Goal: Task Accomplishment & Management: Use online tool/utility

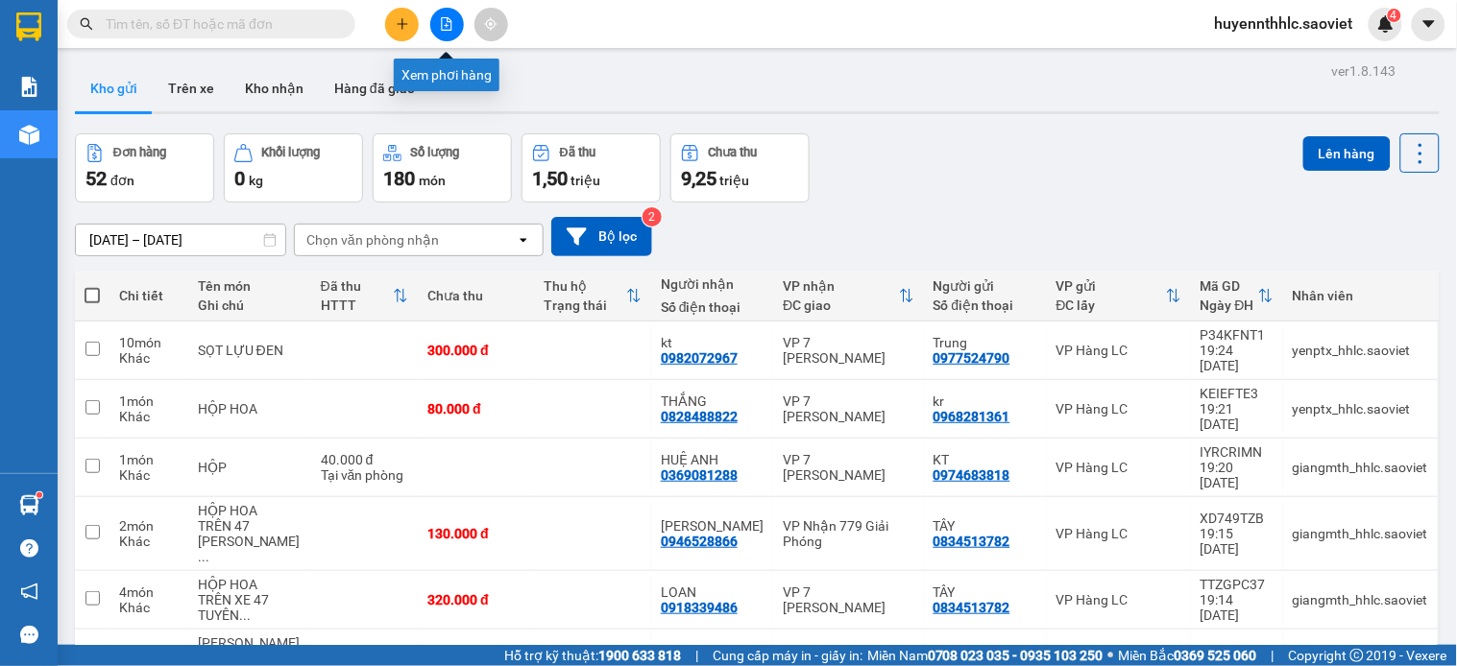
drag, startPoint x: 449, startPoint y: 14, endPoint x: 438, endPoint y: 20, distance: 12.9
click at [438, 20] on button at bounding box center [447, 25] width 34 height 34
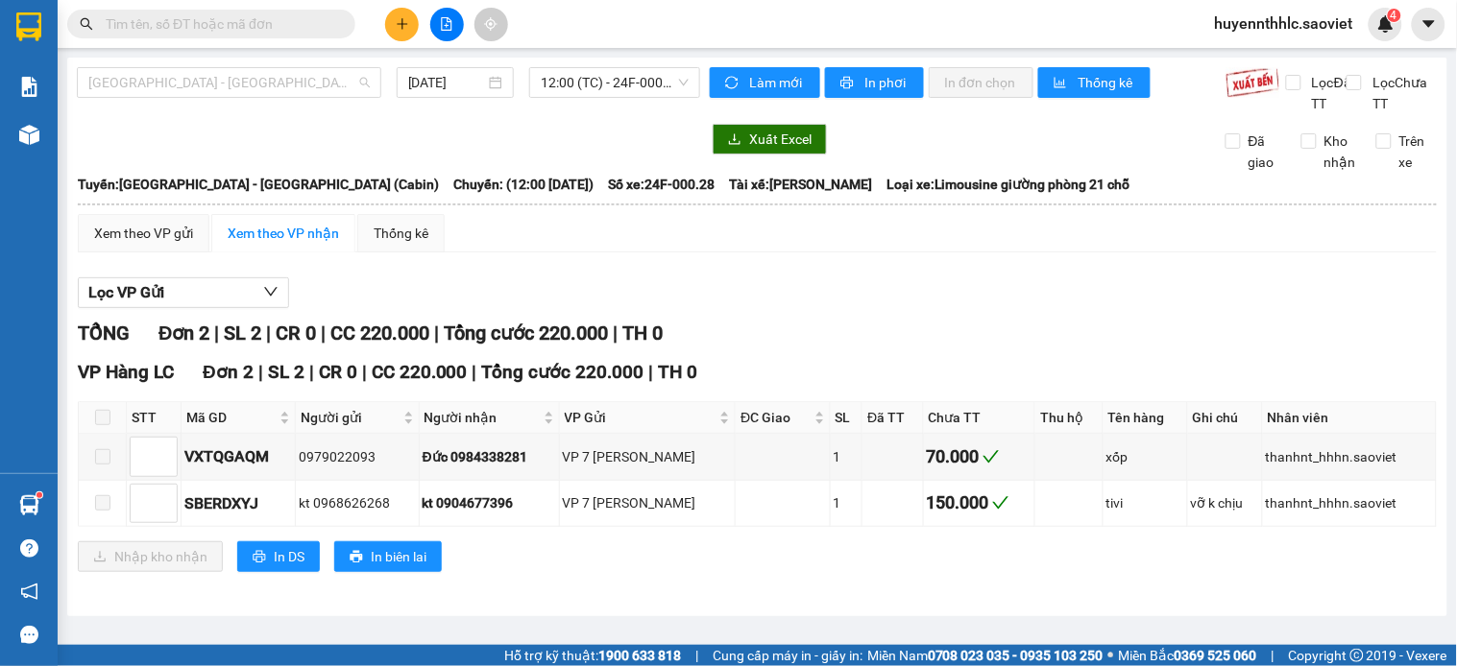
drag, startPoint x: 227, startPoint y: 73, endPoint x: 228, endPoint y: 148, distance: 74.9
click at [228, 89] on span "[GEOGRAPHIC_DATA] - [GEOGRAPHIC_DATA] (Cabin)" at bounding box center [228, 82] width 281 height 29
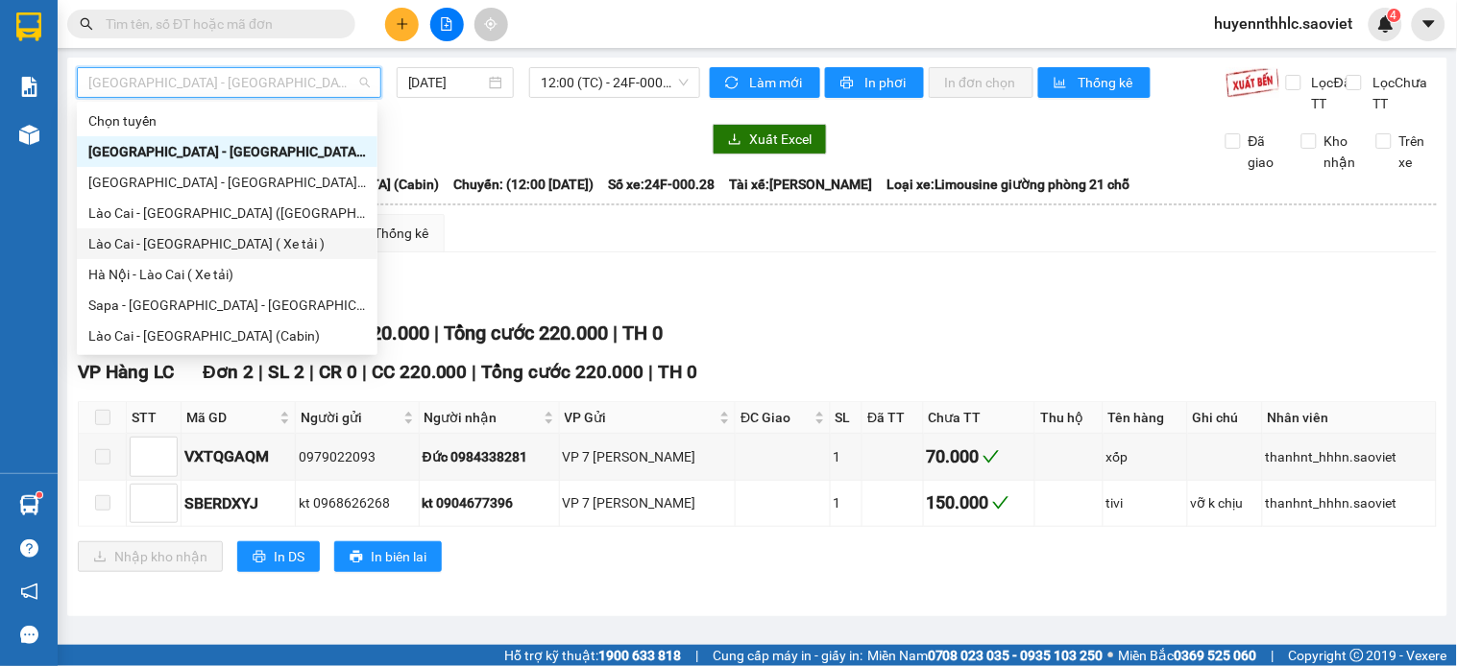
click at [207, 237] on div "Lào Cai - [GEOGRAPHIC_DATA] ( Xe tải )" at bounding box center [226, 243] width 277 height 21
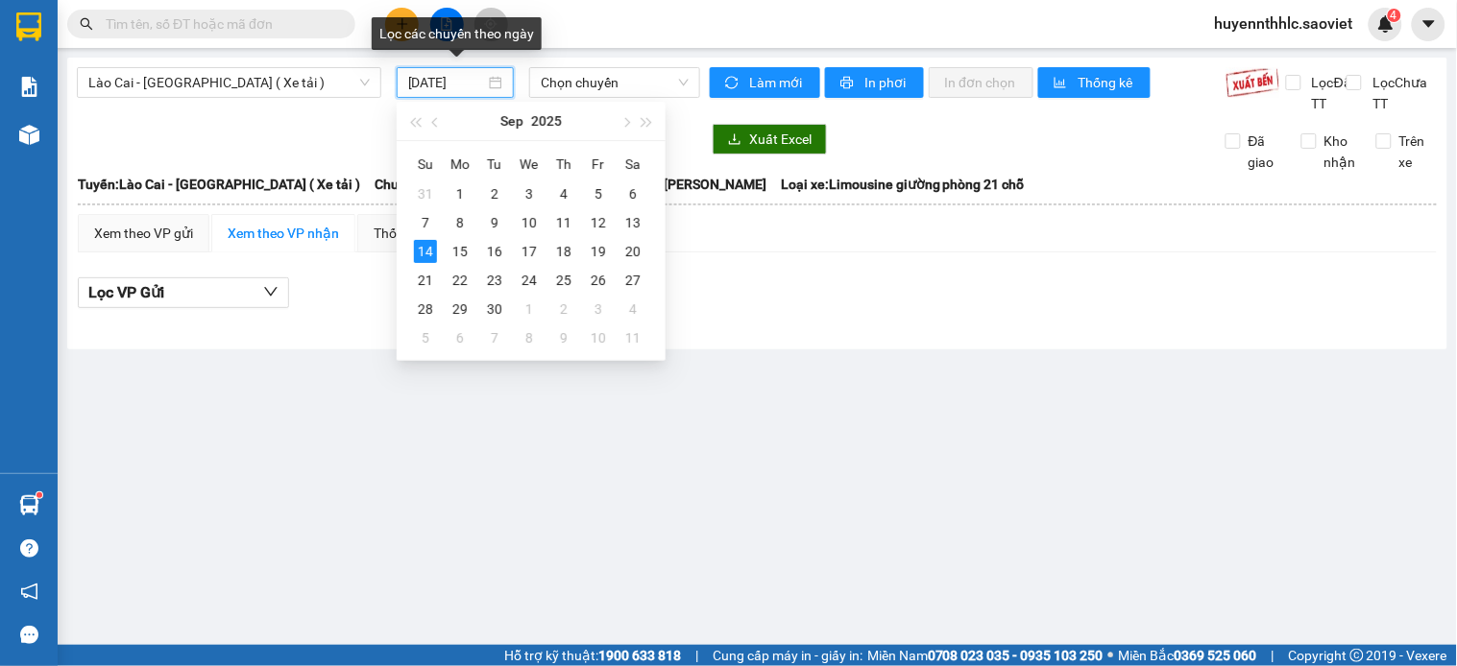
drag, startPoint x: 464, startPoint y: 89, endPoint x: 442, endPoint y: 139, distance: 54.6
click at [442, 137] on body "Kết quả [PERSON_NAME] ( 0 ) Bộ lọc No Data huyennthhlc.saoviet 4 [PERSON_NAME] …" at bounding box center [728, 333] width 1457 height 666
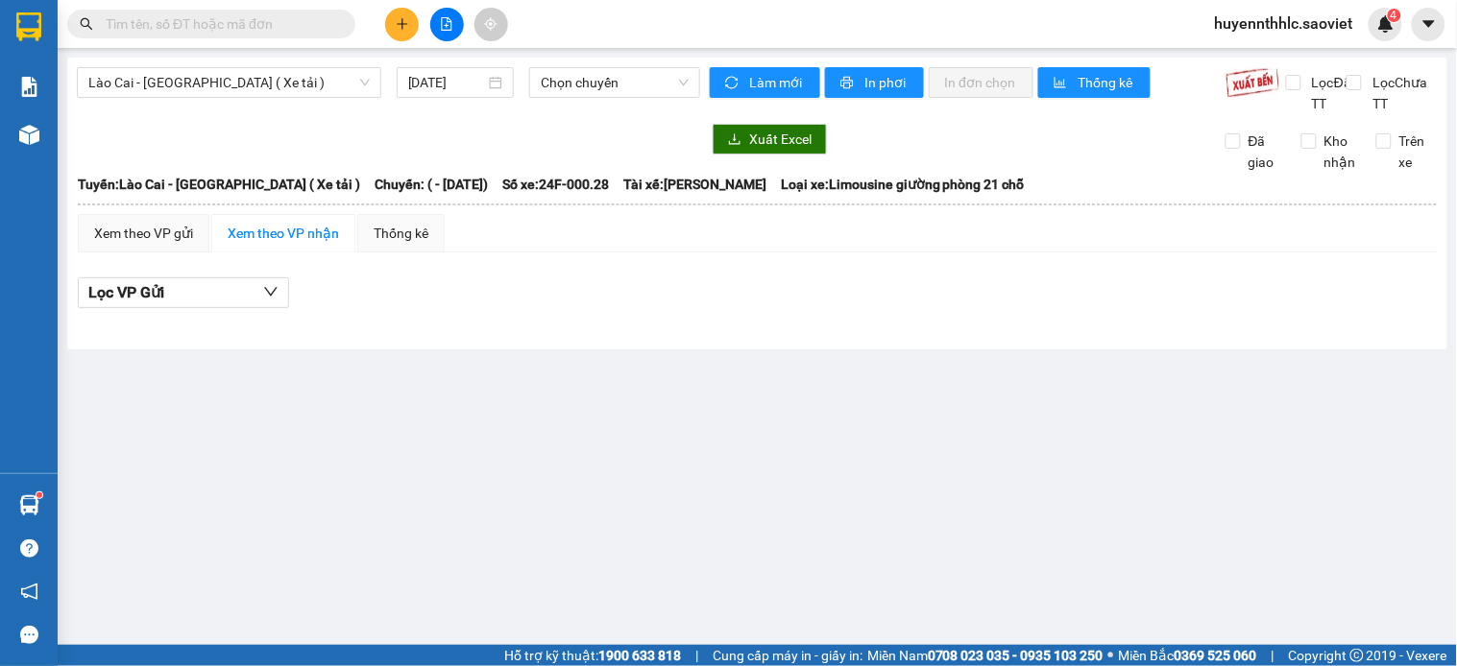
drag, startPoint x: 908, startPoint y: 407, endPoint x: 879, endPoint y: 419, distance: 31.9
click at [893, 417] on main "Lào Cai - [GEOGRAPHIC_DATA] ( Xe tải ) [DATE] Chọn [PERSON_NAME] mới In phơi In…" at bounding box center [728, 322] width 1457 height 645
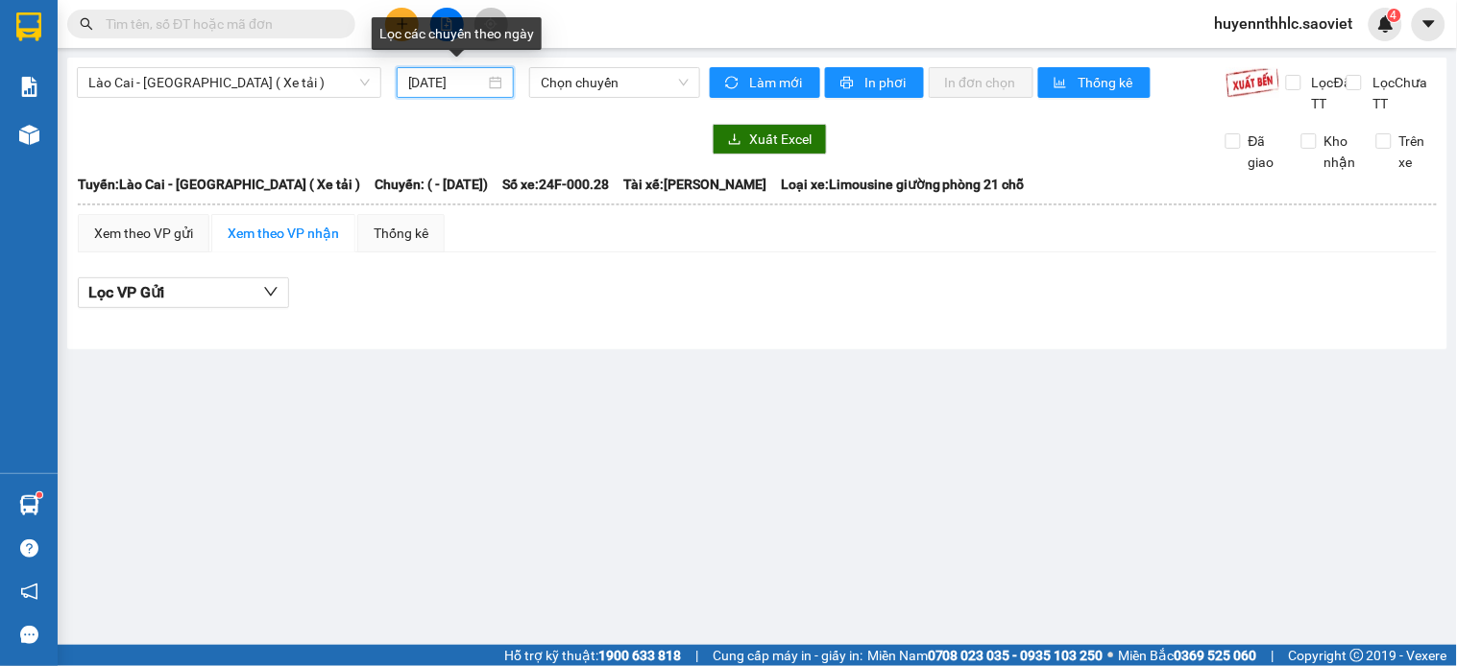
click at [449, 86] on input "[DATE]" at bounding box center [447, 82] width 78 height 21
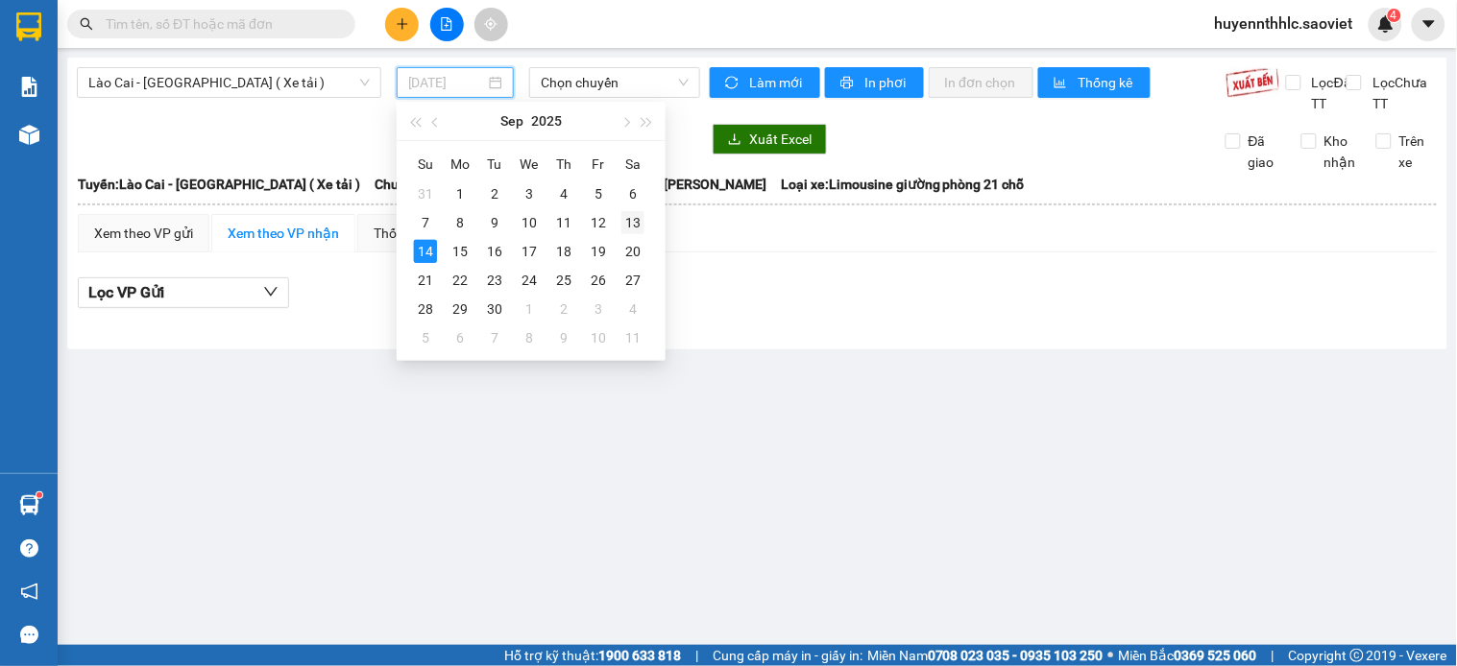
click at [628, 221] on div "13" at bounding box center [632, 222] width 23 height 23
type input "[DATE]"
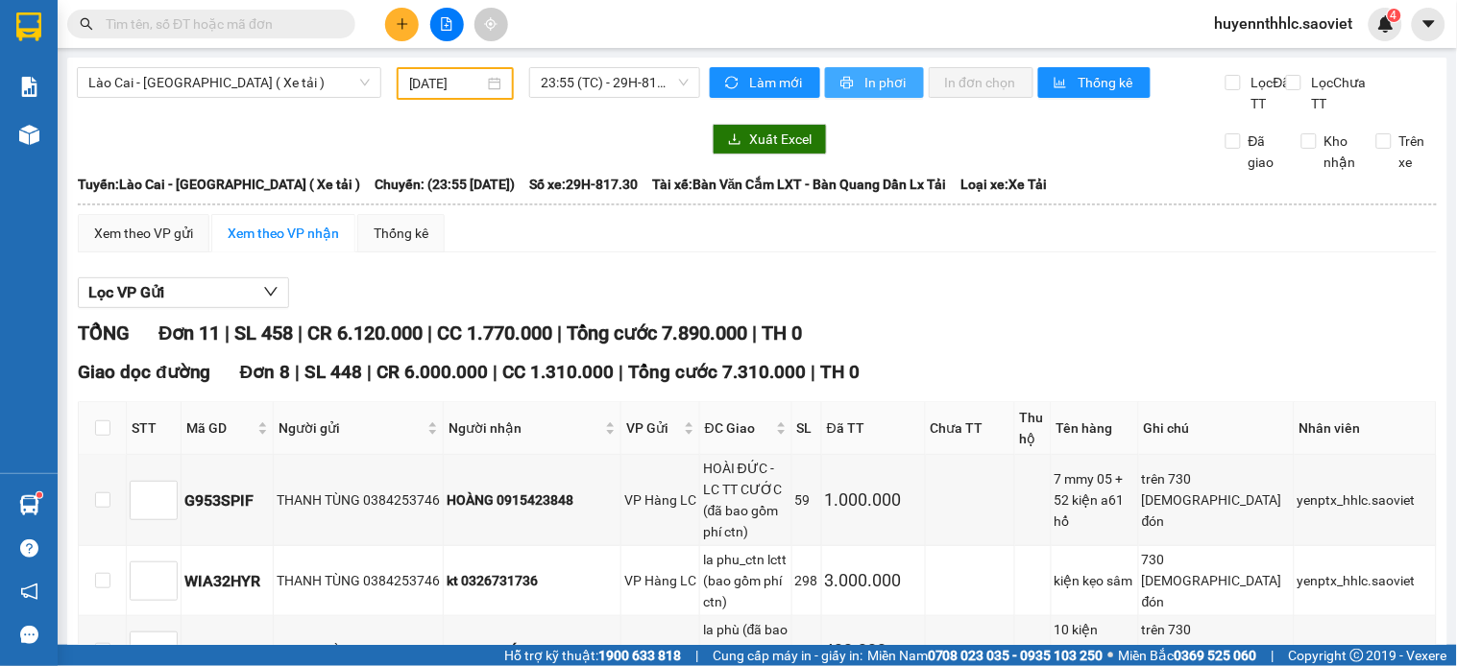
click at [880, 69] on button "In phơi" at bounding box center [874, 82] width 99 height 31
click at [359, 82] on span "Lào Cai - [GEOGRAPHIC_DATA] ( Xe tải )" at bounding box center [228, 82] width 281 height 29
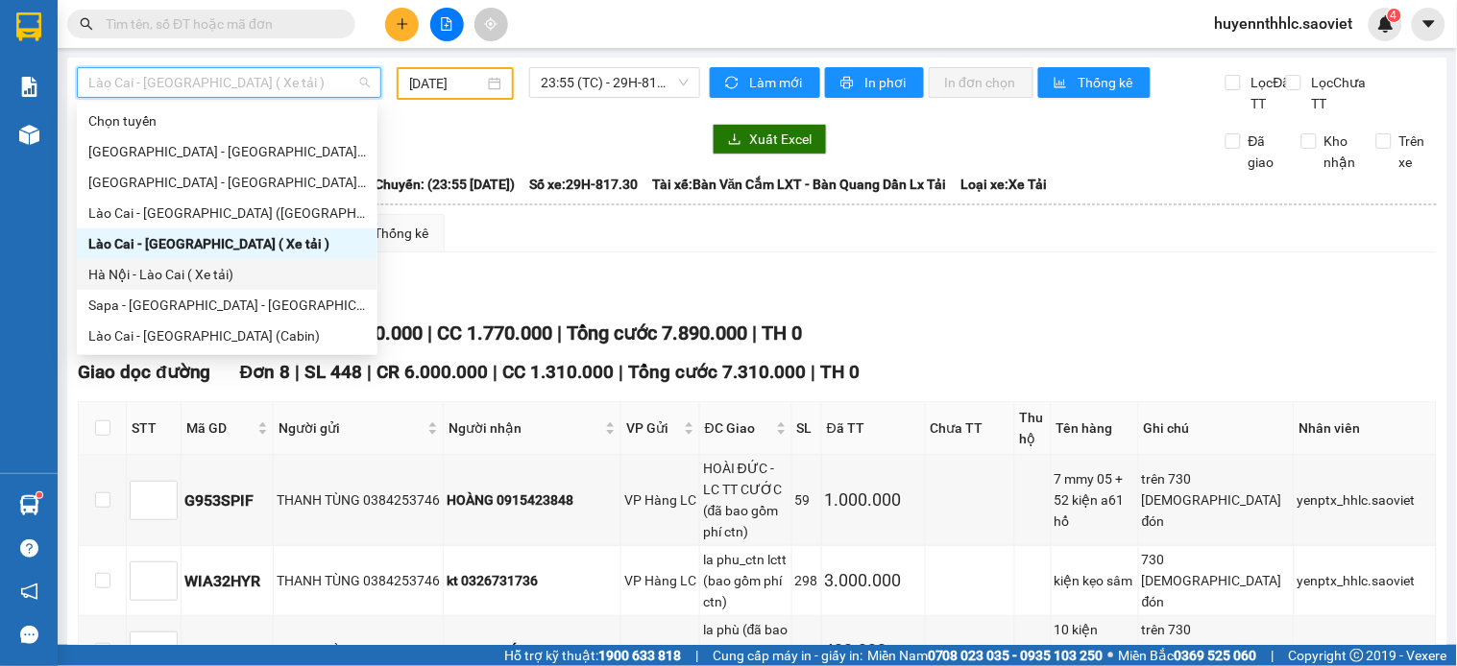
click at [199, 269] on div "Hà Nội - Lào Cai ( Xe tải)" at bounding box center [226, 274] width 277 height 21
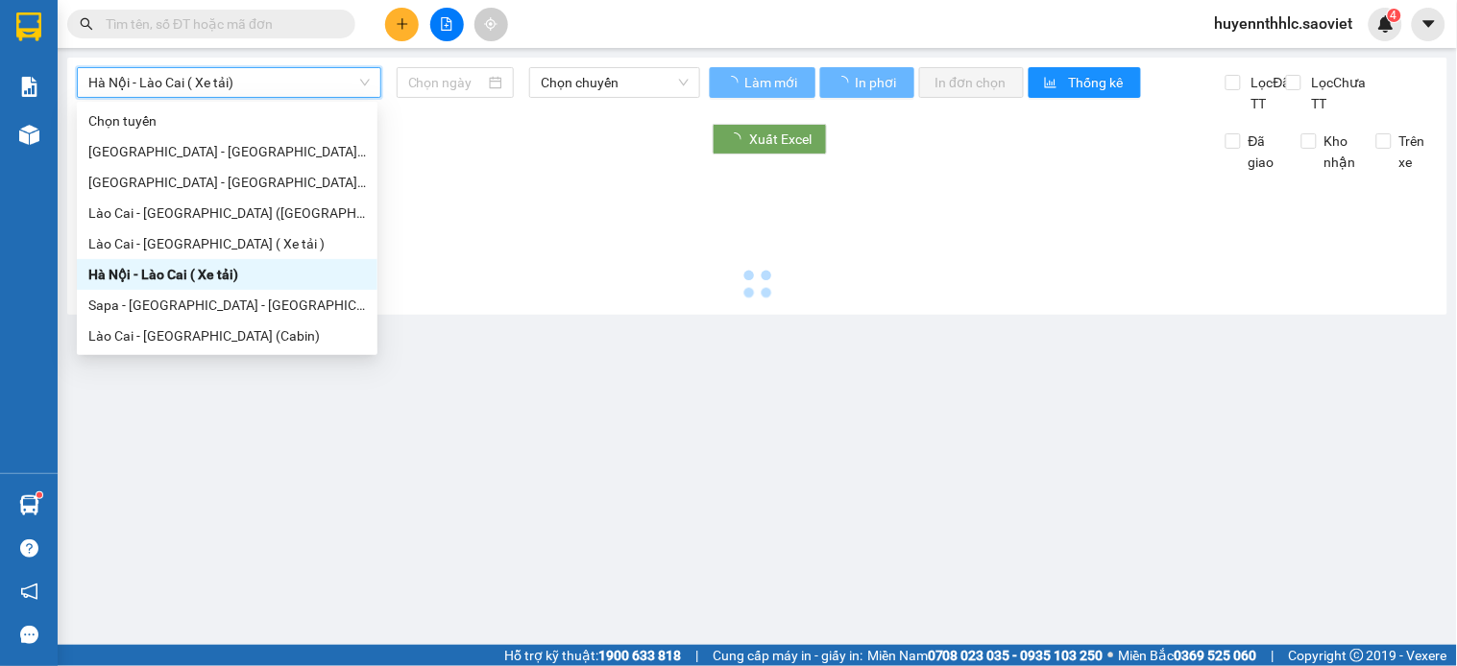
type input "[DATE]"
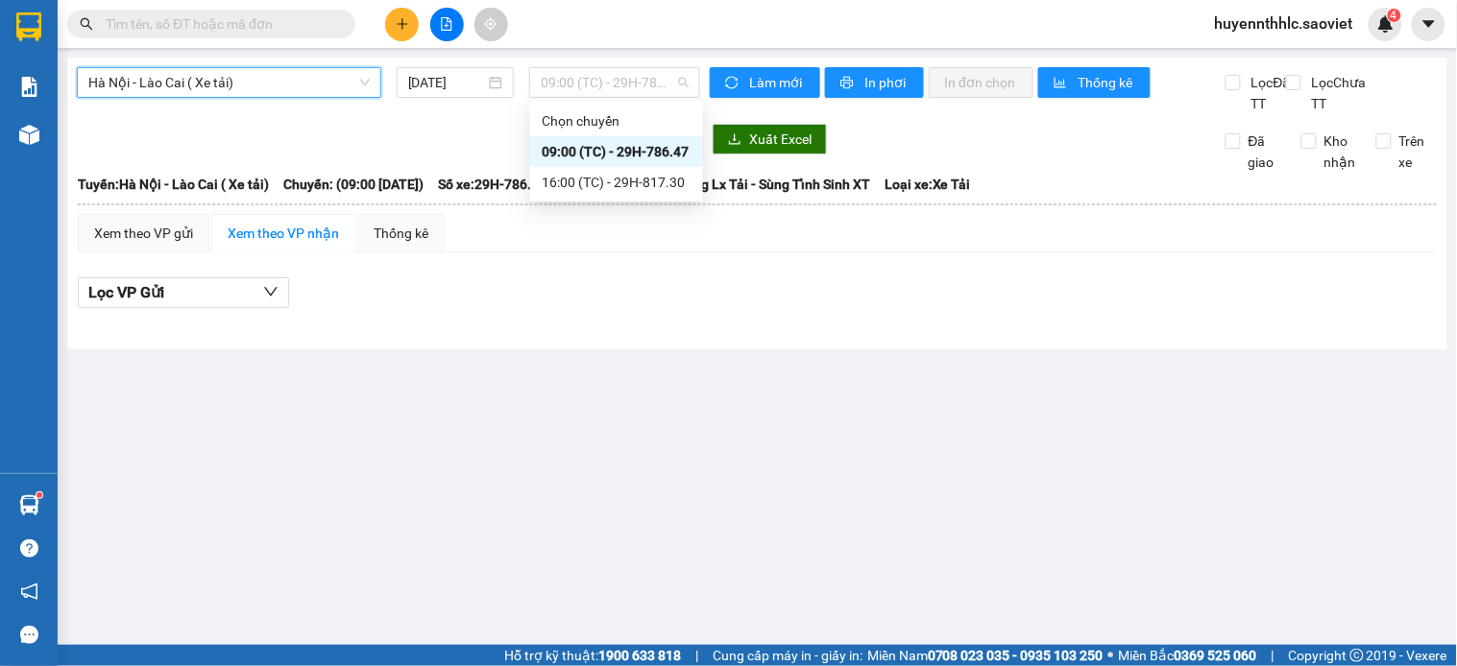
drag, startPoint x: 620, startPoint y: 86, endPoint x: 627, endPoint y: 133, distance: 46.6
click at [619, 99] on div "Hà Nội - Lào Cai ( Xe tải) [GEOGRAPHIC_DATA] - [GEOGRAPHIC_DATA] ( Xe tải) [DAT…" at bounding box center [388, 90] width 623 height 47
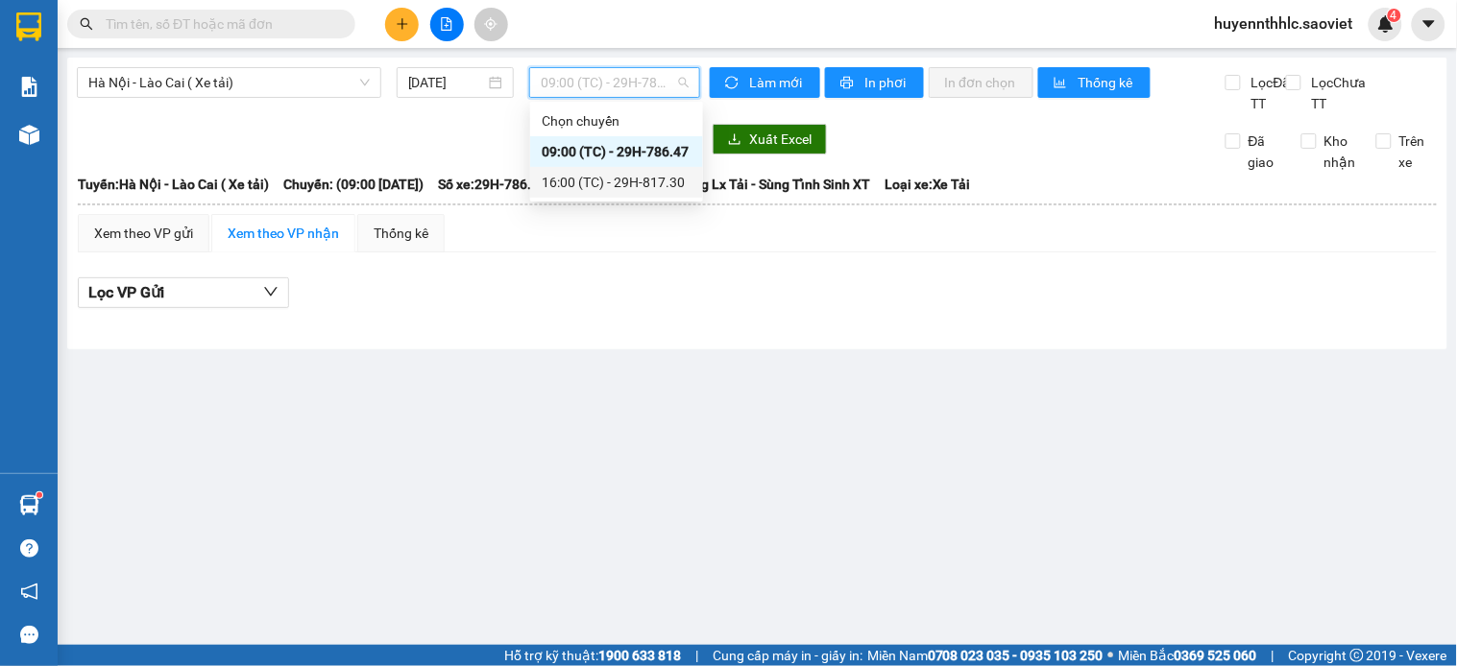
click at [648, 178] on div "16:00 (TC) - 29H-817.30" at bounding box center [617, 182] width 150 height 21
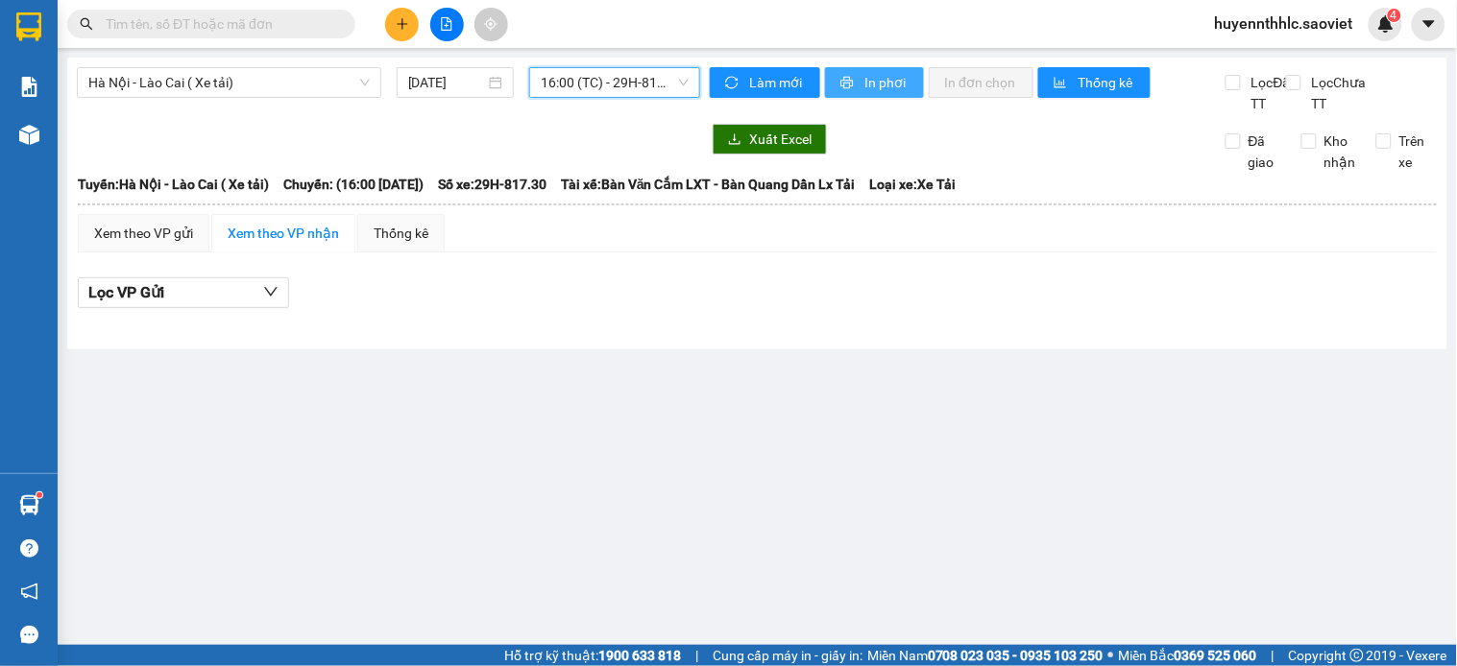
drag, startPoint x: 867, startPoint y: 80, endPoint x: 867, endPoint y: 104, distance: 24.0
click at [867, 84] on span "In phơi" at bounding box center [886, 82] width 44 height 21
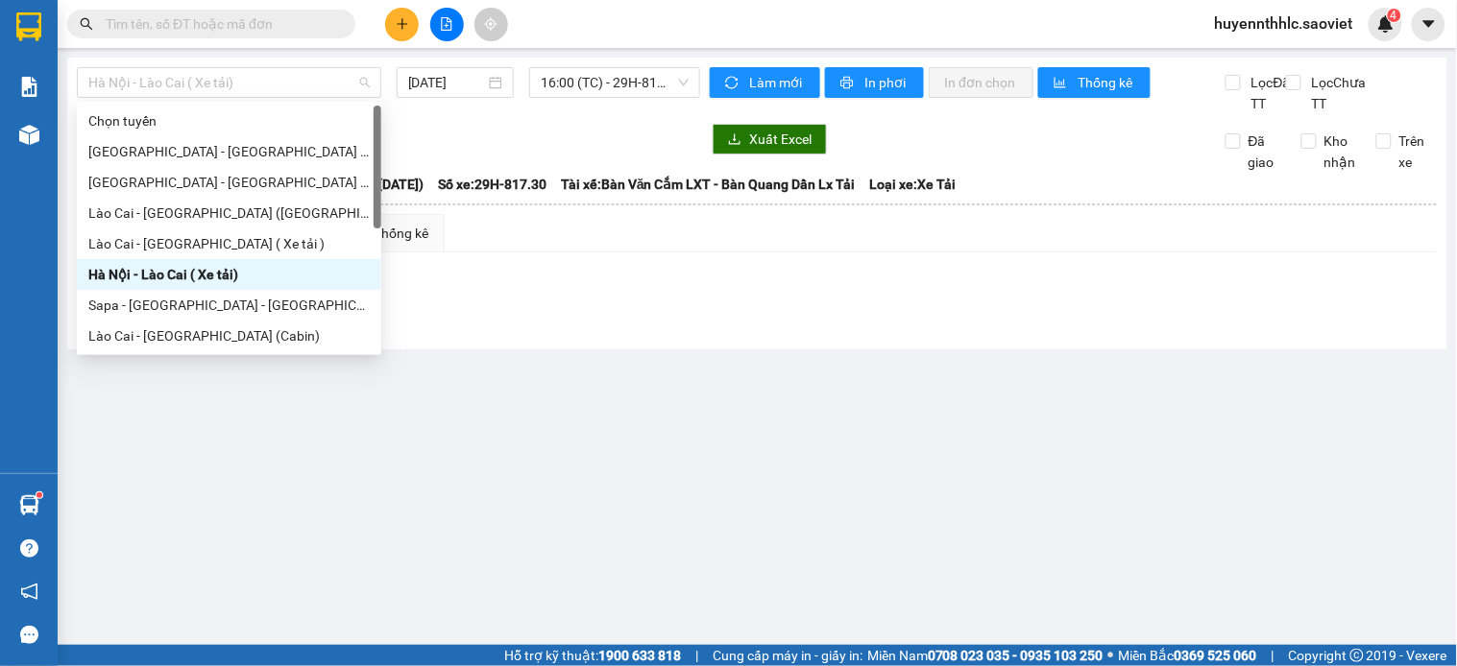
drag, startPoint x: 333, startPoint y: 77, endPoint x: 369, endPoint y: 235, distance: 162.4
click at [332, 78] on span "Hà Nội - Lào Cai ( Xe tải)" at bounding box center [228, 82] width 281 height 29
click at [238, 243] on div "Lào Cai - [GEOGRAPHIC_DATA] ( Xe tải )" at bounding box center [228, 243] width 281 height 21
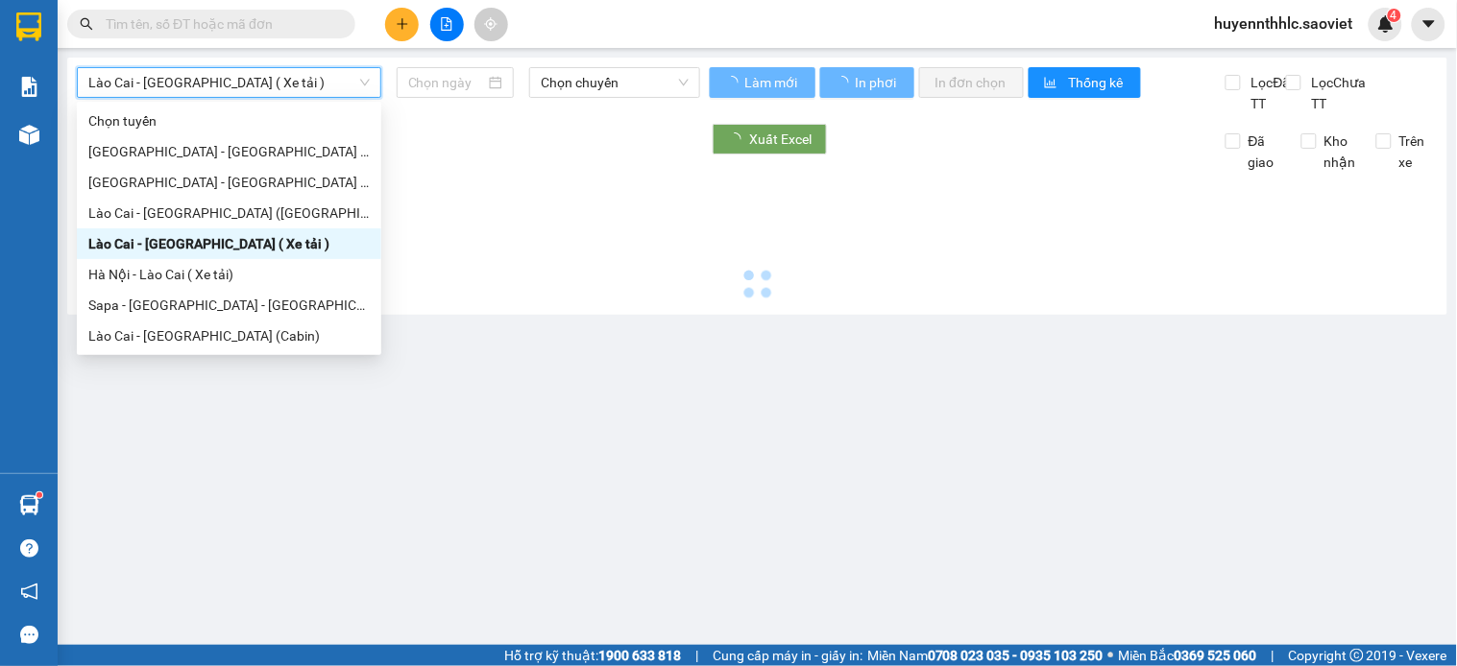
type input "[DATE]"
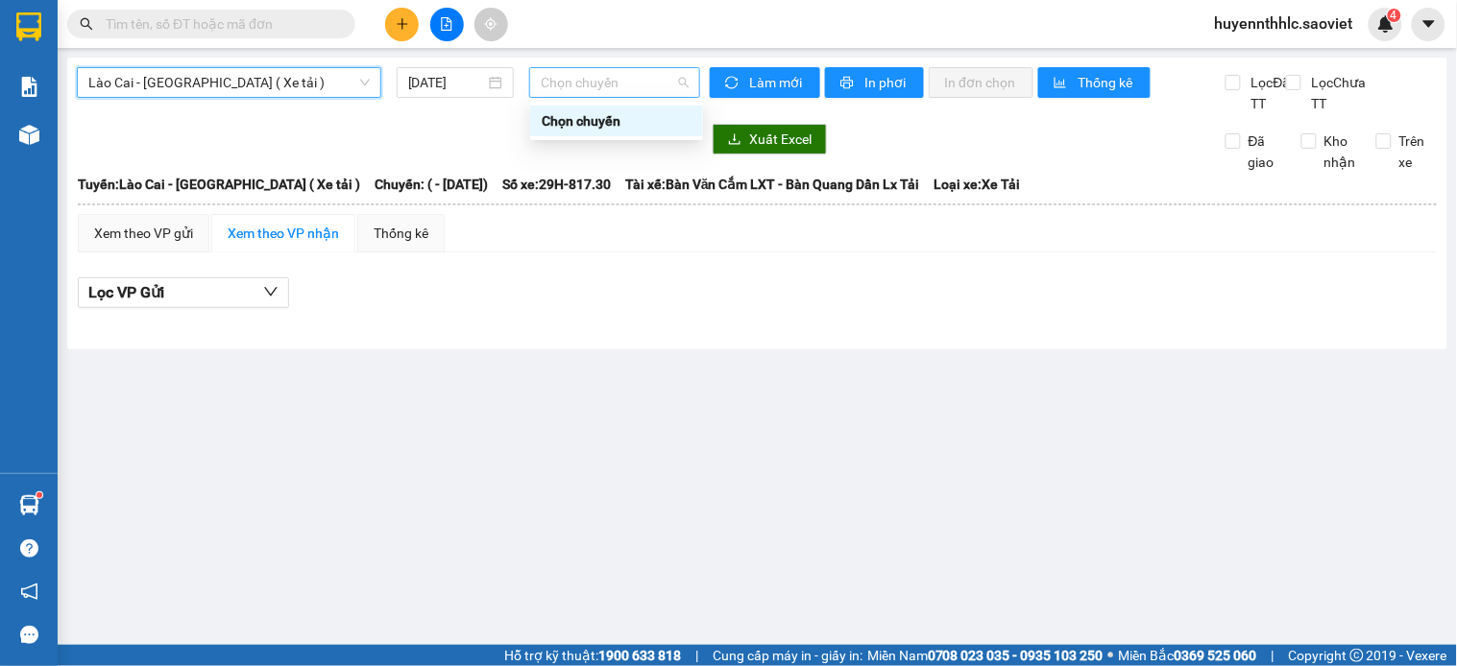
click at [624, 78] on span "Chọn chuyến" at bounding box center [615, 82] width 148 height 29
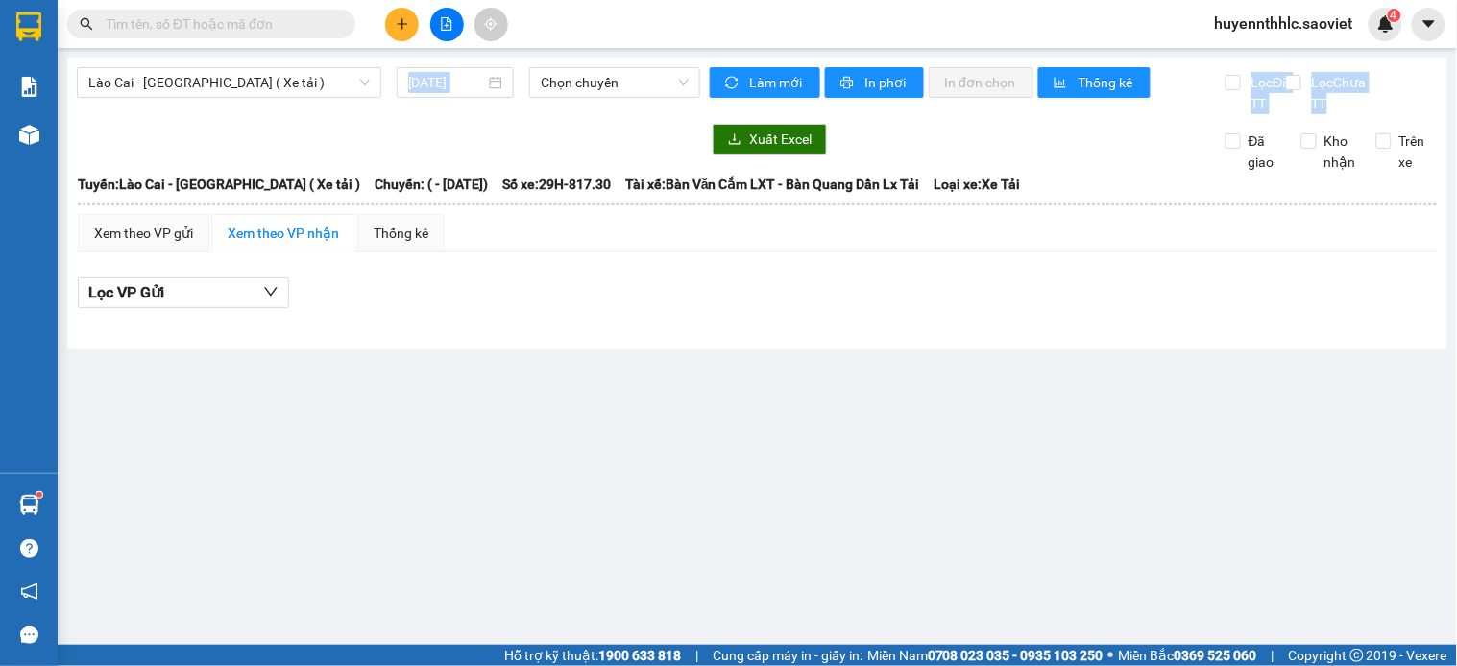
click at [278, 137] on div "Lào Cai - [GEOGRAPHIC_DATA] ( Xe tải ) [DATE] Chọn [PERSON_NAME] mới In phơi In…" at bounding box center [757, 204] width 1380 height 292
